Goal: Information Seeking & Learning: Find specific fact

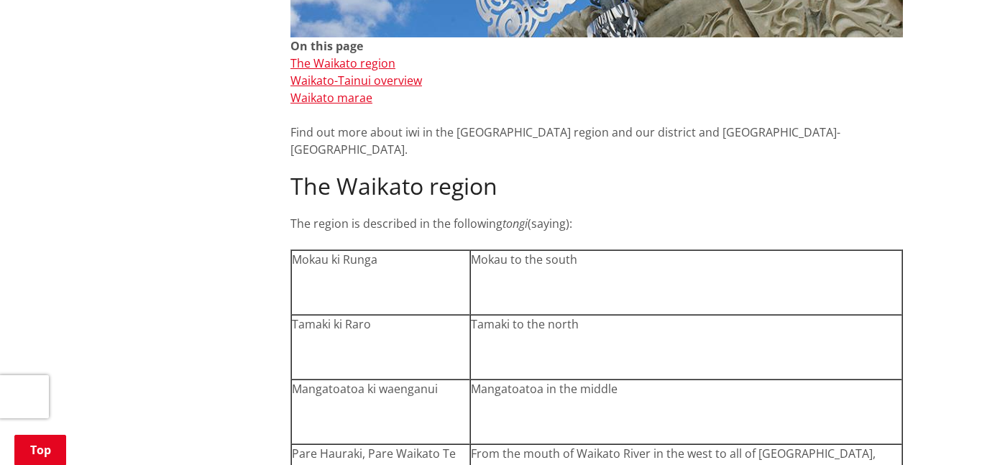
scroll to position [522, 0]
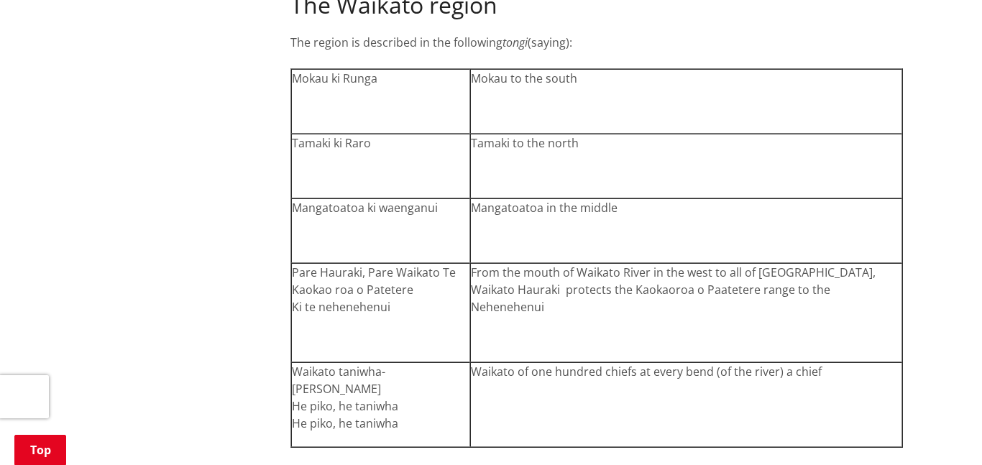
scroll to position [703, 0]
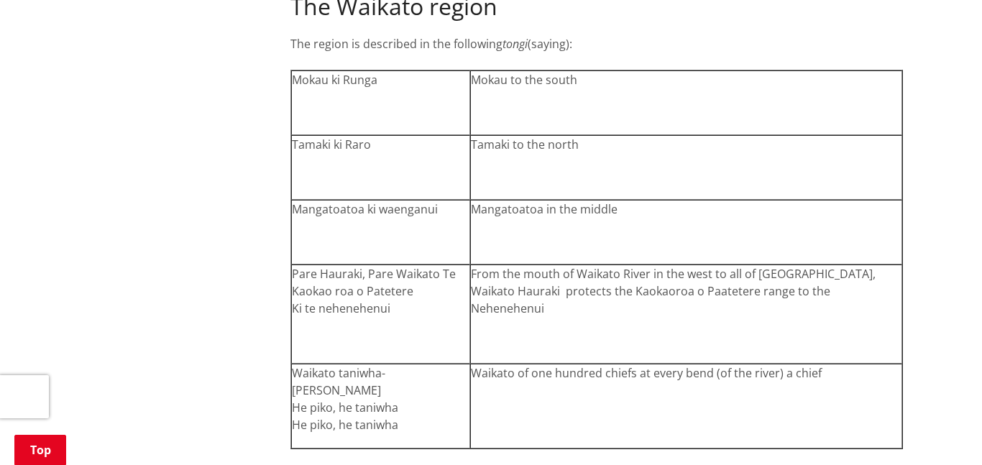
click at [347, 71] on p "Mokau ki Runga" at bounding box center [381, 79] width 178 height 17
copy p "Mokau ki Runga"
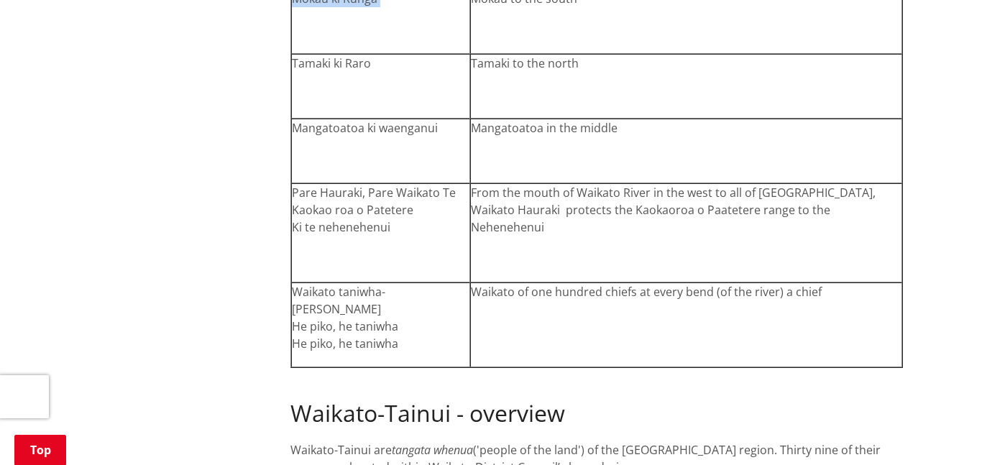
scroll to position [782, 0]
drag, startPoint x: 329, startPoint y: 178, endPoint x: 401, endPoint y: 206, distance: 78.1
click at [401, 206] on p "Pare Hauraki, Pare Waikato Te Kaokao roa o Patetere Ki te nehenehenui" at bounding box center [381, 212] width 178 height 52
copy p "Hauraki, Pare Waikato Te Kaokao roa o Patetere Ki te nehenehenui"
click at [401, 206] on p "Pare Hauraki, Pare Waikato Te Kaokao roa o Patetere Ki te nehenehenui" at bounding box center [381, 212] width 178 height 52
